Goal: Information Seeking & Learning: Learn about a topic

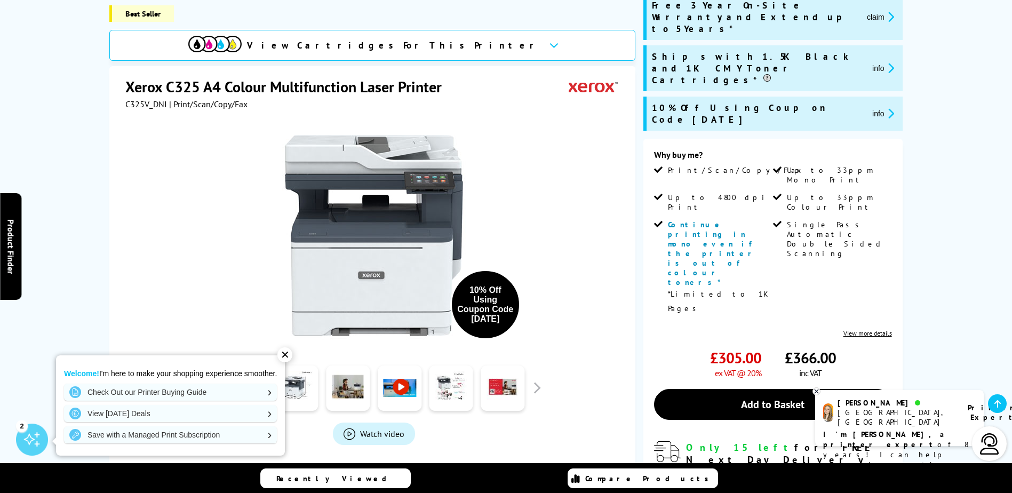
scroll to position [53, 0]
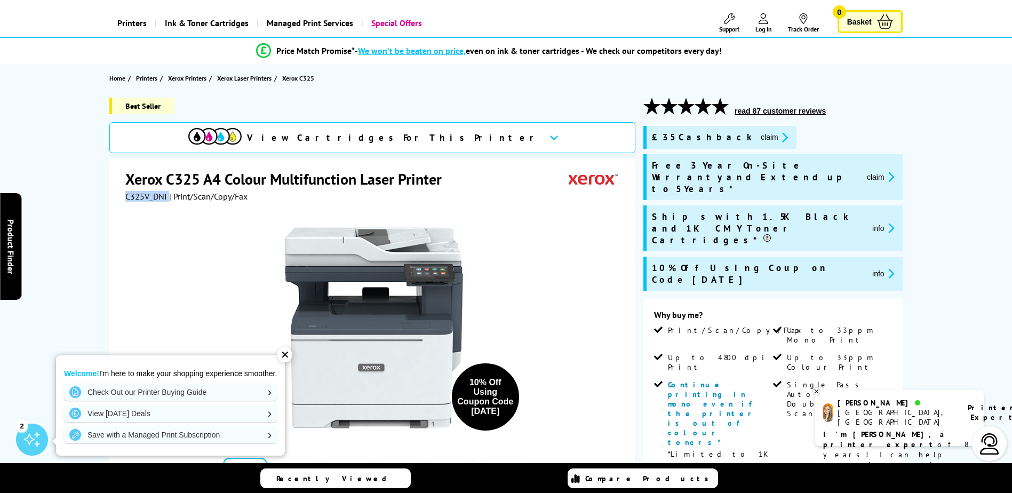
drag, startPoint x: 167, startPoint y: 196, endPoint x: 125, endPoint y: 195, distance: 42.1
click at [125, 195] on div "Xerox C325 A4 Colour Multifunction Laser Printer C325V_DNI | Print/Scan/Copy/Fa…" at bounding box center [372, 388] width 526 height 460
copy div "C325V_DNI"
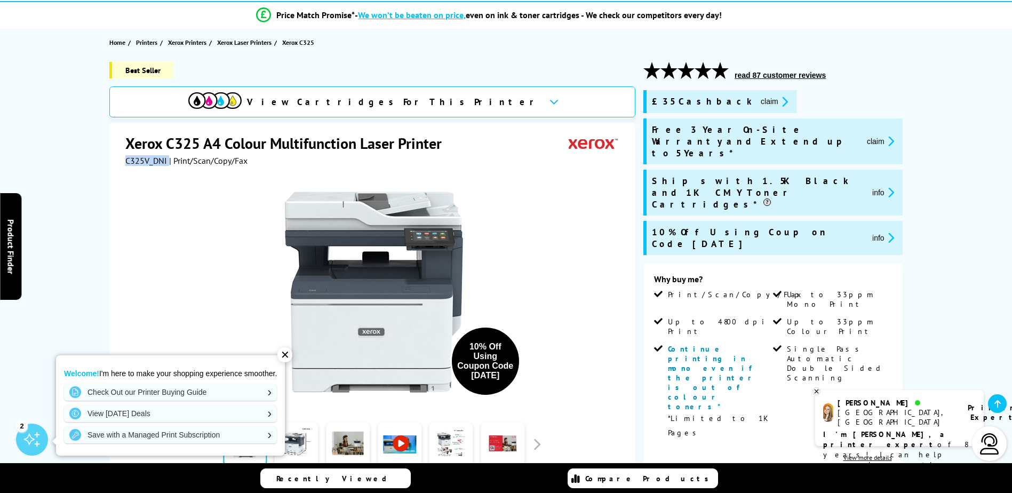
scroll to position [107, 0]
